Goal: Check status: Check status

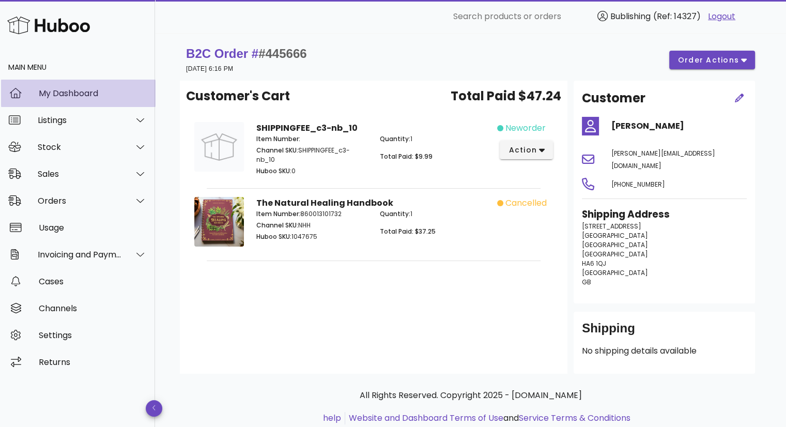
click at [82, 95] on div "My Dashboard" at bounding box center [93, 93] width 108 height 10
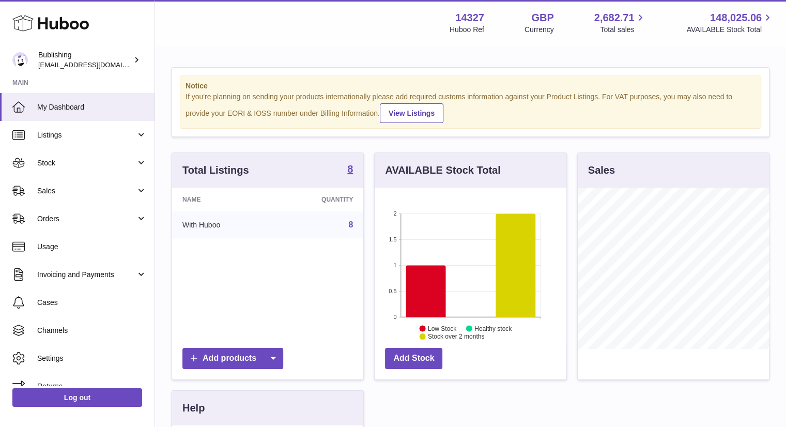
scroll to position [161, 192]
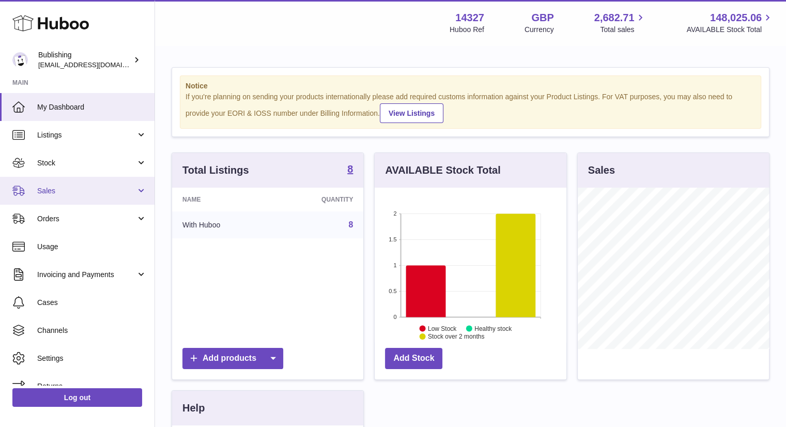
click at [101, 197] on link "Sales" at bounding box center [77, 191] width 155 height 28
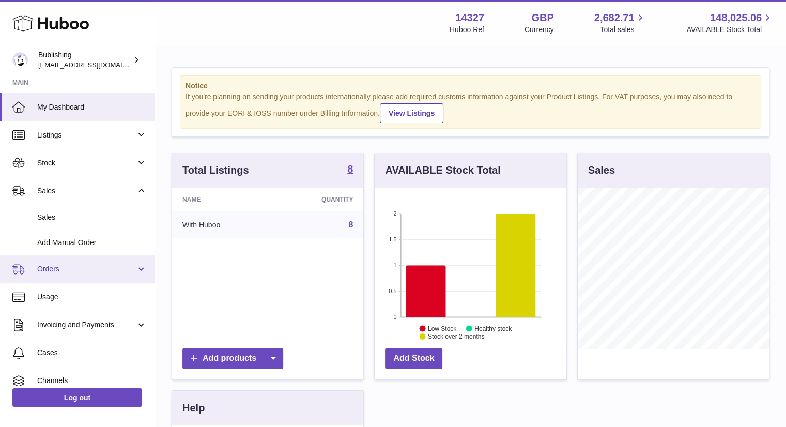
click at [70, 267] on span "Orders" at bounding box center [86, 269] width 99 height 10
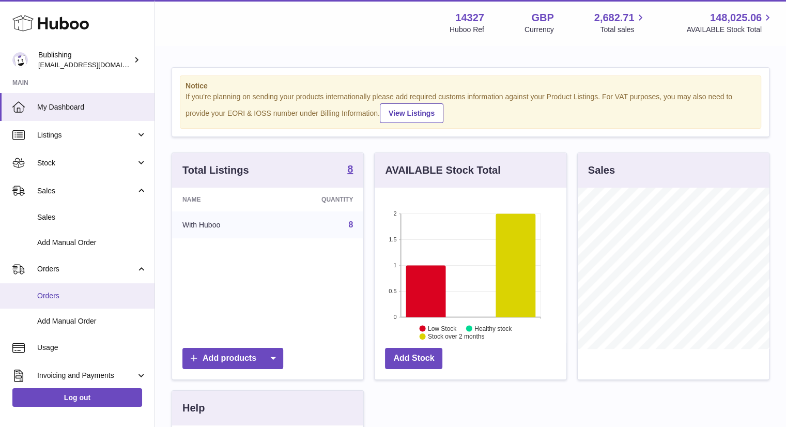
click at [63, 298] on span "Orders" at bounding box center [92, 296] width 110 height 10
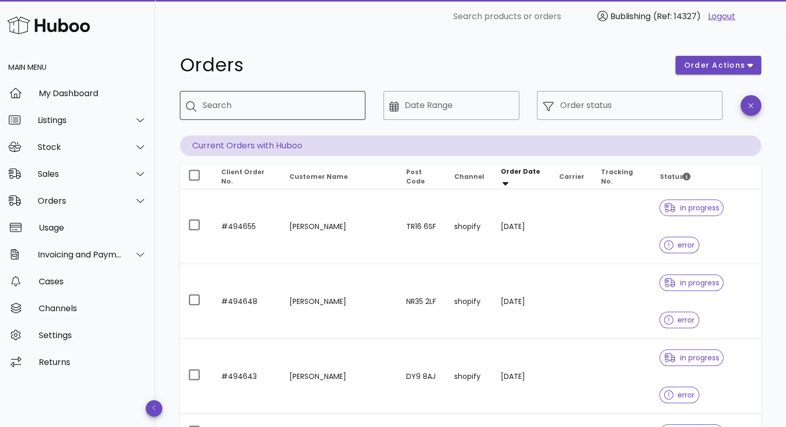
click at [267, 115] on div "Search" at bounding box center [280, 105] width 155 height 29
paste input "******"
click at [204, 105] on input "******" at bounding box center [274, 105] width 142 height 17
type input "*******"
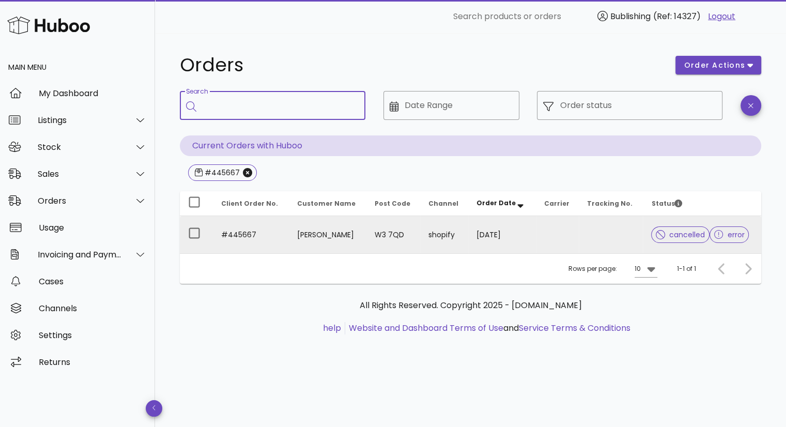
click at [240, 235] on td "#445667" at bounding box center [251, 234] width 76 height 37
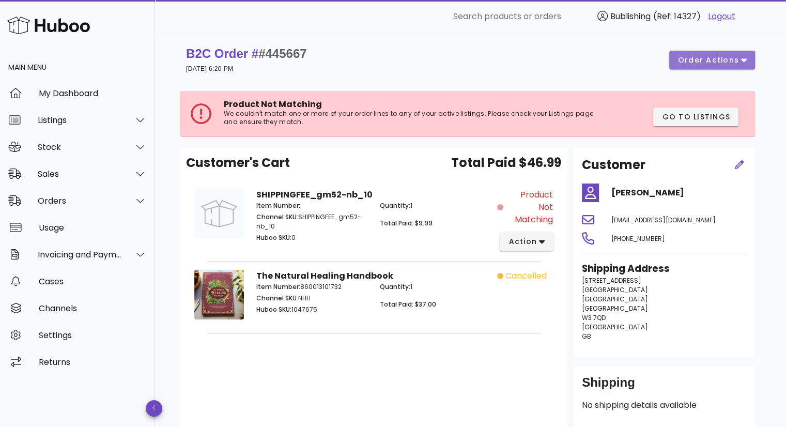
click at [708, 58] on span "order actions" at bounding box center [709, 60] width 62 height 11
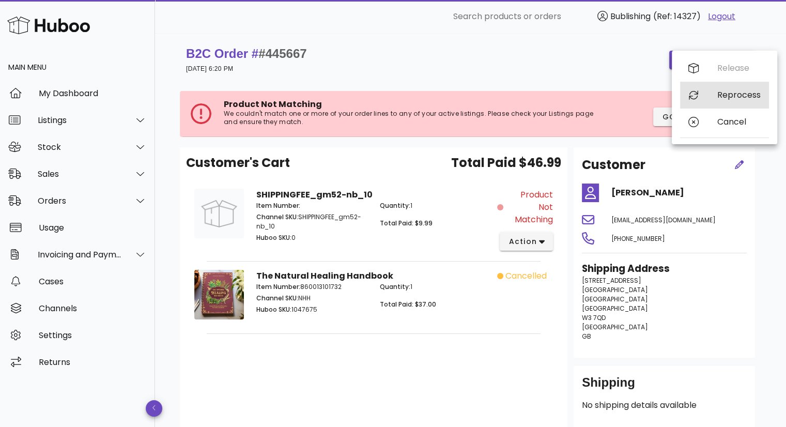
click at [723, 102] on div "Reprocess" at bounding box center [724, 95] width 89 height 27
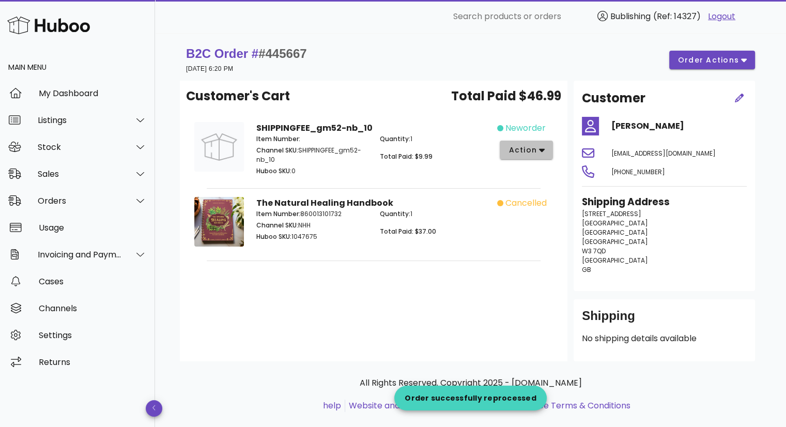
click at [512, 146] on span "action" at bounding box center [522, 150] width 29 height 11
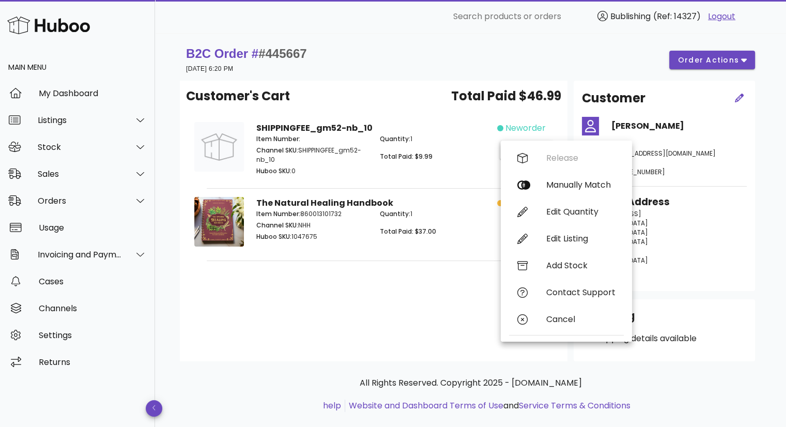
click at [480, 236] on div "Quantity: 1 Total Paid: $37.00" at bounding box center [436, 227] width 124 height 48
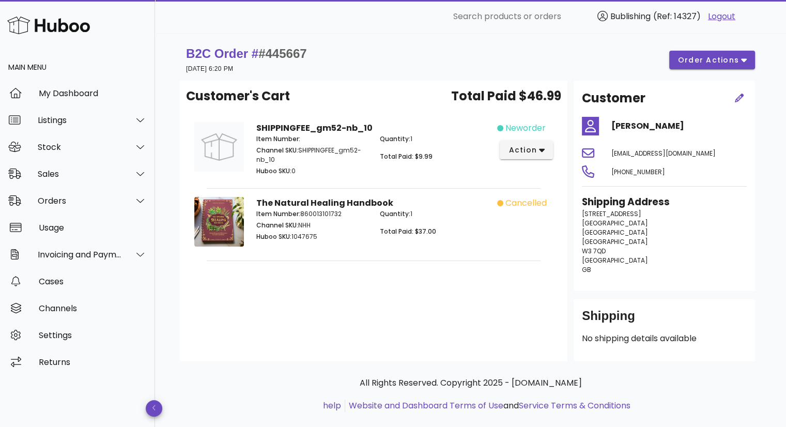
click at [521, 198] on span "cancelled" at bounding box center [526, 203] width 41 height 12
click at [517, 199] on span "cancelled" at bounding box center [526, 203] width 41 height 12
click at [740, 97] on icon "button" at bounding box center [739, 98] width 9 height 9
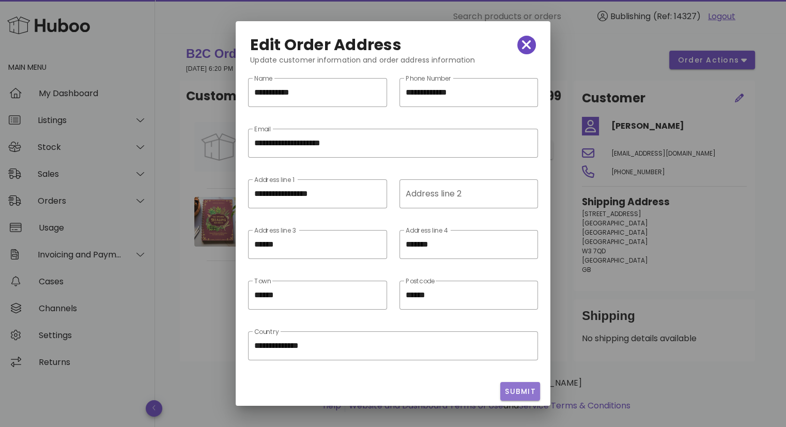
click at [521, 387] on span "Submit" at bounding box center [521, 391] width 32 height 11
